Goal: Information Seeking & Learning: Find specific page/section

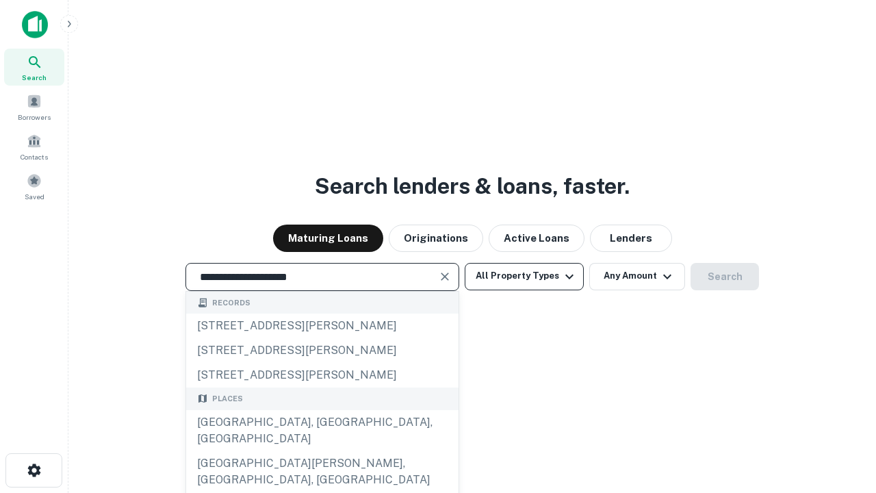
click at [322, 451] on div "[GEOGRAPHIC_DATA], [GEOGRAPHIC_DATA], [GEOGRAPHIC_DATA]" at bounding box center [322, 430] width 272 height 41
click at [524, 276] on button "All Property Types" at bounding box center [524, 276] width 119 height 27
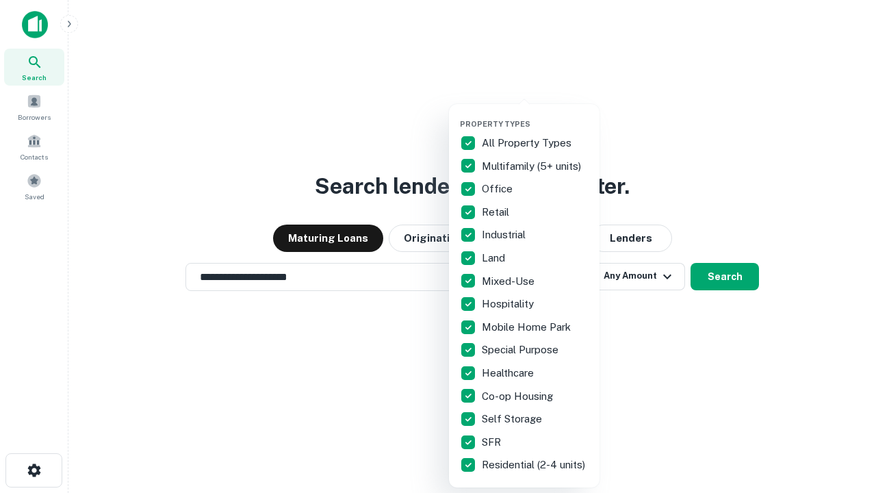
type input "**********"
click at [535, 115] on button "button" at bounding box center [535, 115] width 151 height 1
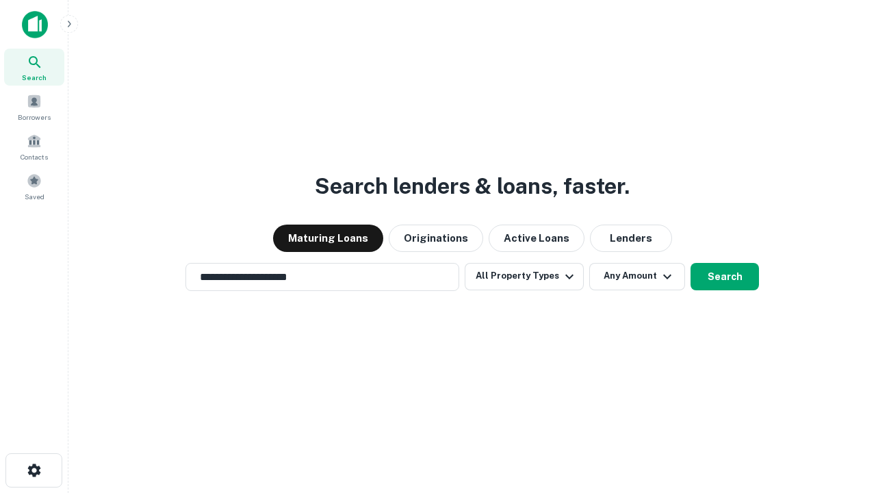
scroll to position [21, 0]
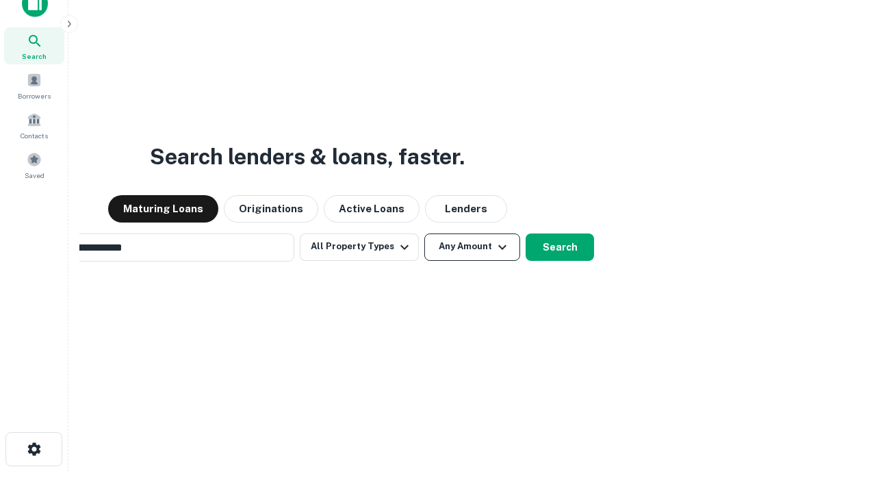
click at [424, 233] on button "Any Amount" at bounding box center [472, 246] width 96 height 27
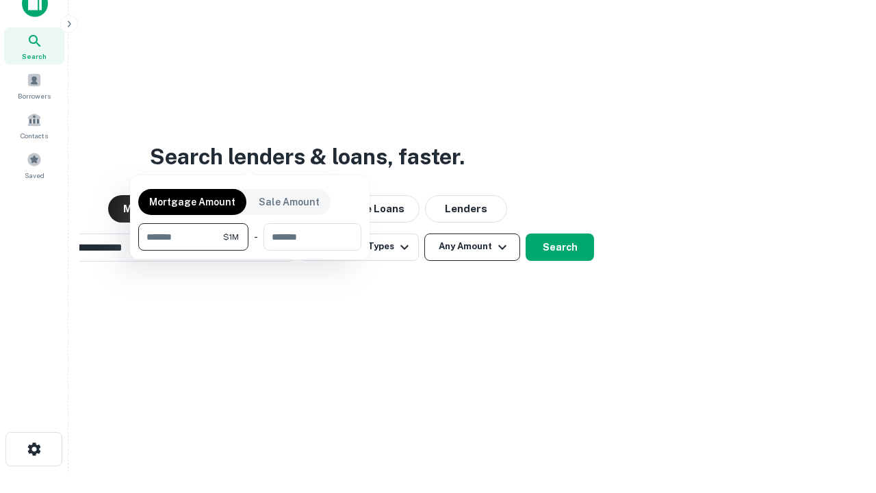
scroll to position [22, 0]
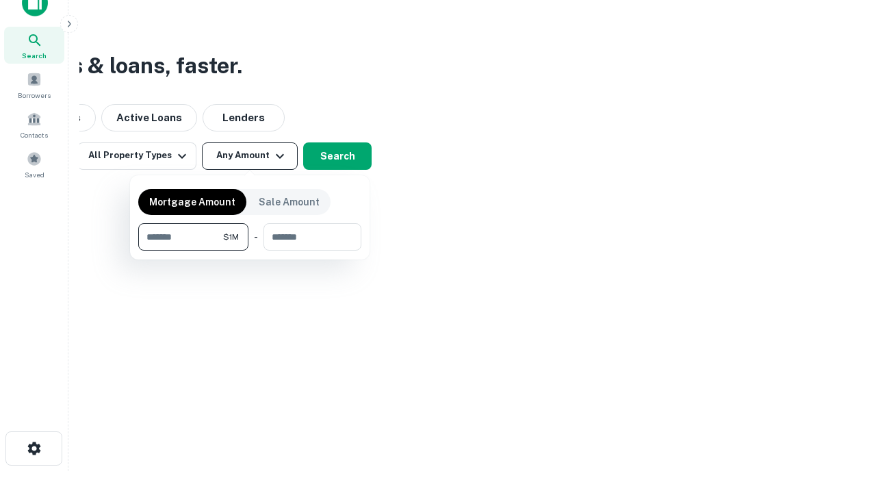
type input "*******"
click at [250, 251] on button "button" at bounding box center [249, 251] width 223 height 1
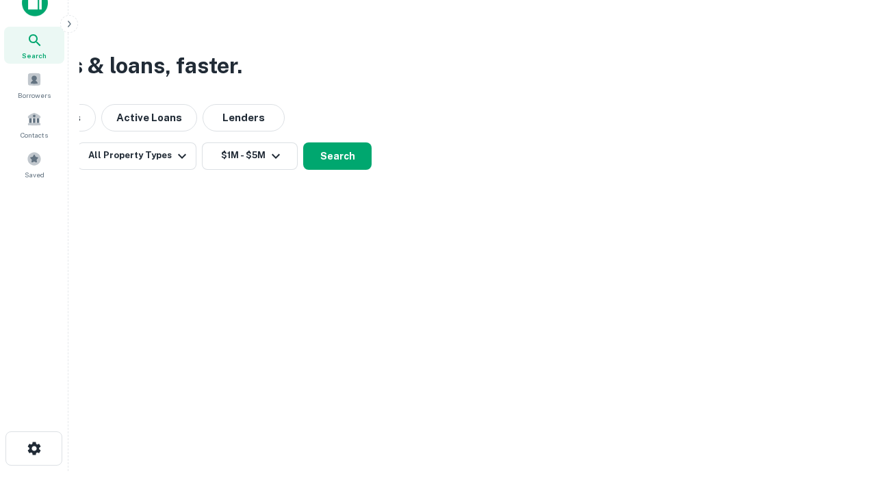
scroll to position [21, 0]
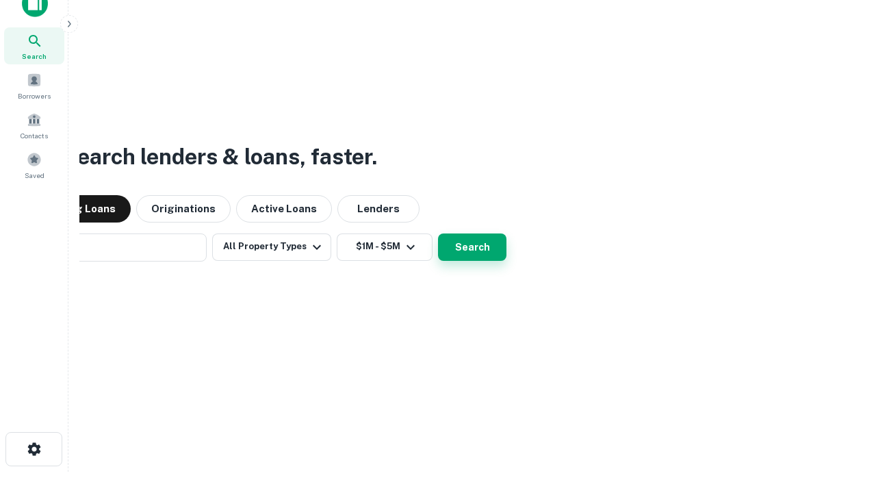
click at [438, 233] on button "Search" at bounding box center [472, 246] width 68 height 27
